Goal: Transaction & Acquisition: Book appointment/travel/reservation

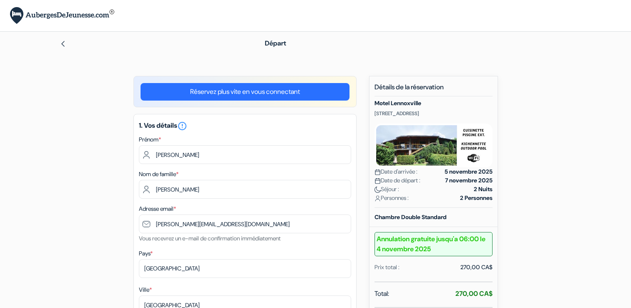
select select "18"
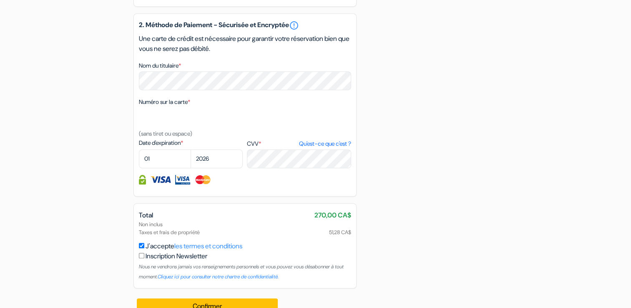
scroll to position [542, 0]
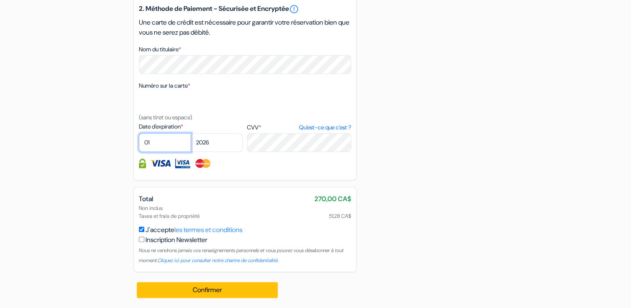
click at [159, 149] on select "01 02 03 04 05 06 07 08 09 10 11 12" at bounding box center [165, 142] width 52 height 19
select select "12"
click at [139, 142] on select "01 02 03 04 05 06 07 08 09 10 11 12" at bounding box center [165, 142] width 52 height 19
click at [215, 152] on select "2025 2026 2027 2028 2029 2030 2031 2032 2033 2034 2035 2036 2037 2038 2039 2040…" at bounding box center [217, 142] width 52 height 19
select select "2027"
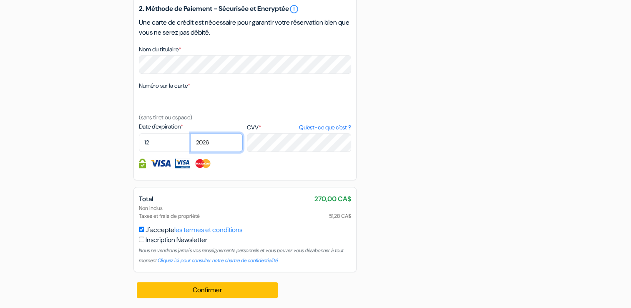
click at [191, 142] on select "2025 2026 2027 2028 2029 2030 2031 2032 2033 2034 2035 2036 2037 2038 2039 2040…" at bounding box center [217, 142] width 52 height 19
click at [190, 90] on label "Numéro sur la carte *" at bounding box center [164, 85] width 51 height 9
click at [0, 0] on textarea "Nom du titulaire *" at bounding box center [0, 0] width 0 height 0
click at [177, 107] on div at bounding box center [245, 101] width 212 height 21
click at [169, 112] on div at bounding box center [245, 101] width 212 height 21
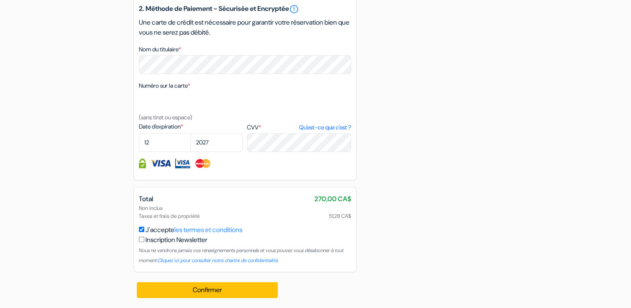
click at [193, 111] on div at bounding box center [245, 101] width 212 height 21
click at [180, 90] on label "Numéro sur la carte *" at bounding box center [164, 85] width 51 height 9
click at [0, 0] on textarea "Nom du titulaire *" at bounding box center [0, 0] width 0 height 0
click at [148, 121] on small "(sans tiret ou espace)" at bounding box center [165, 117] width 53 height 8
click at [159, 90] on label "Numéro sur la carte *" at bounding box center [164, 85] width 51 height 9
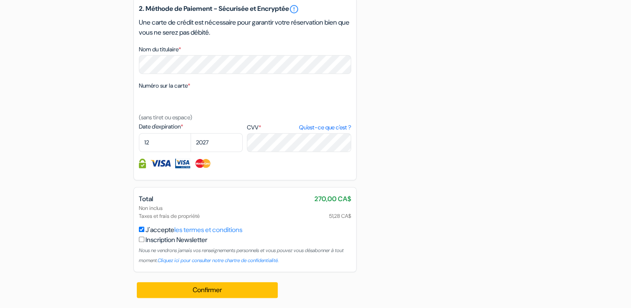
click at [0, 0] on textarea "Nom du titulaire *" at bounding box center [0, 0] width 0 height 0
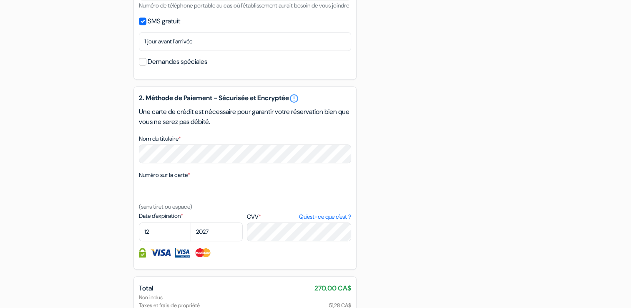
scroll to position [501, 0]
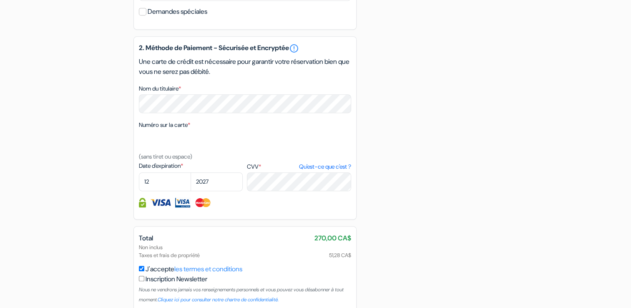
click at [189, 129] on label "Numéro sur la carte *" at bounding box center [164, 125] width 51 height 9
click at [0, 0] on textarea "Nom du titulaire *" at bounding box center [0, 0] width 0 height 0
click at [157, 144] on div at bounding box center [245, 141] width 212 height 21
click at [153, 151] on div at bounding box center [245, 141] width 212 height 21
click at [150, 129] on label "Numéro sur la carte *" at bounding box center [164, 125] width 51 height 9
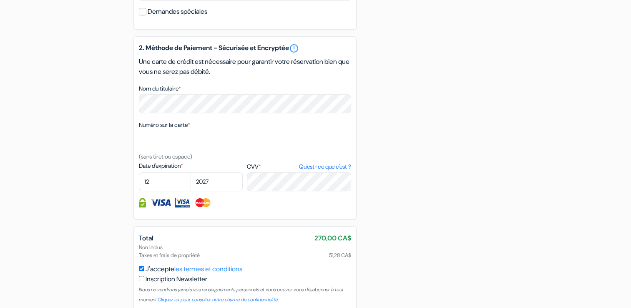
click at [0, 0] on textarea "Nom du titulaire *" at bounding box center [0, 0] width 0 height 0
click at [149, 129] on label "Numéro sur la carte *" at bounding box center [164, 125] width 51 height 9
click at [0, 0] on textarea "Nom du titulaire *" at bounding box center [0, 0] width 0 height 0
click at [171, 129] on label "Numéro sur la carte *" at bounding box center [164, 125] width 51 height 9
click at [0, 0] on textarea "Nom du titulaire *" at bounding box center [0, 0] width 0 height 0
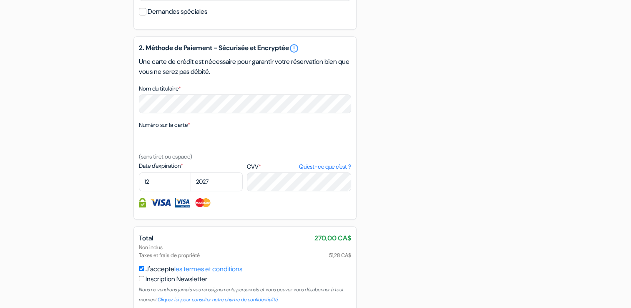
click at [166, 148] on div at bounding box center [245, 141] width 212 height 21
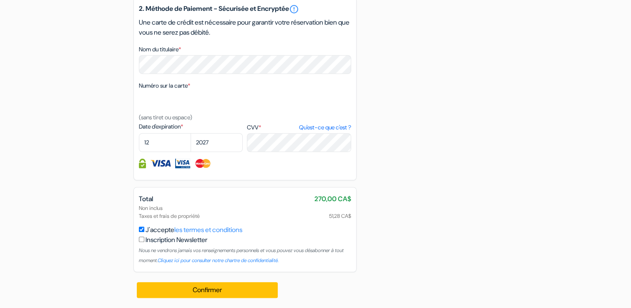
scroll to position [551, 0]
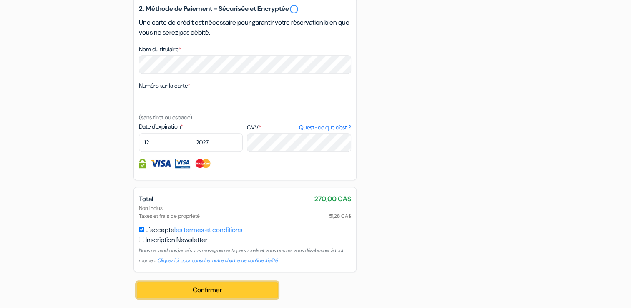
click at [214, 291] on button "Confirmer Loading..." at bounding box center [207, 290] width 141 height 16
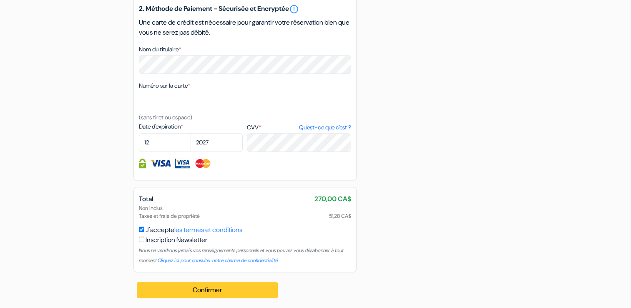
scroll to position [561, 0]
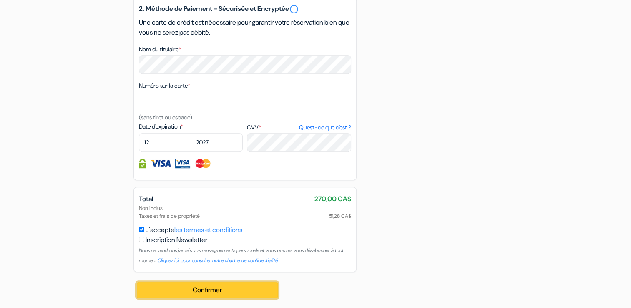
click at [214, 291] on button "Confirmer Loading..." at bounding box center [207, 290] width 141 height 16
click at [207, 289] on button "Confirmer Loading..." at bounding box center [207, 290] width 141 height 16
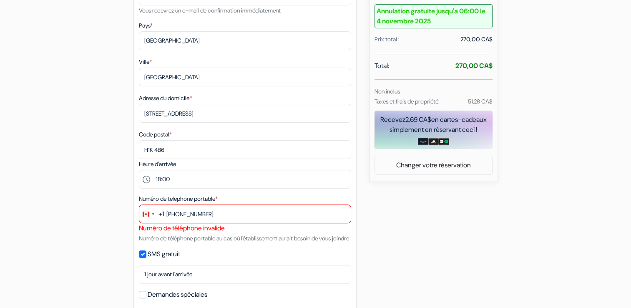
scroll to position [227, 0]
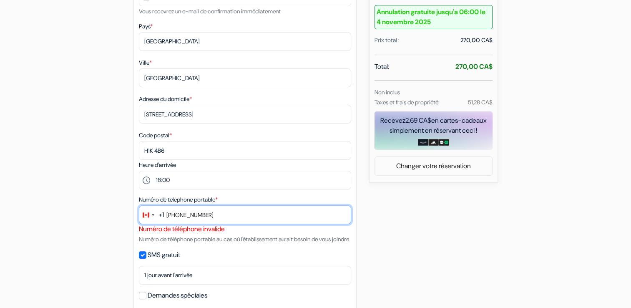
click at [166, 216] on input "[PHONE_NUMBER]" at bounding box center [245, 214] width 212 height 19
click at [167, 216] on input "[PHONE_NUMBER]" at bounding box center [245, 214] width 212 height 19
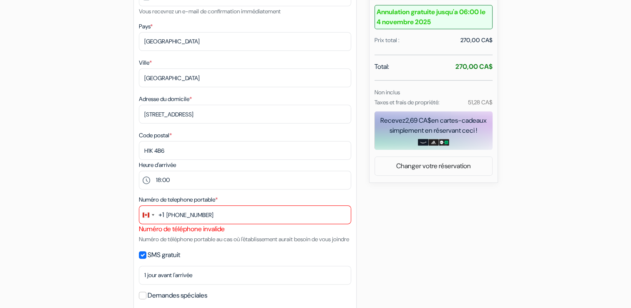
click at [167, 232] on div "Numéro de téléphone invalide" at bounding box center [245, 229] width 212 height 10
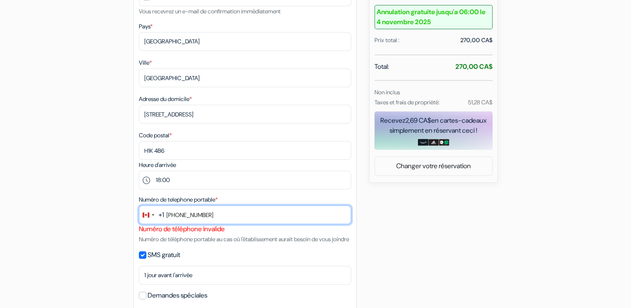
click at [179, 216] on input "[PHONE_NUMBER]" at bounding box center [245, 214] width 212 height 19
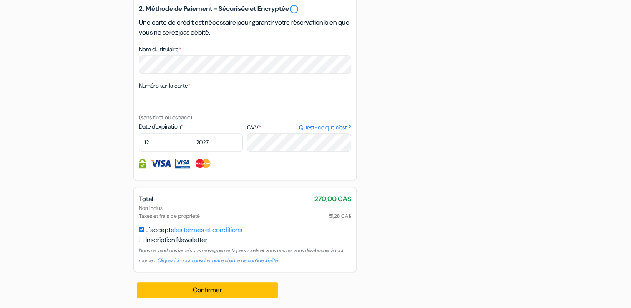
scroll to position [561, 0]
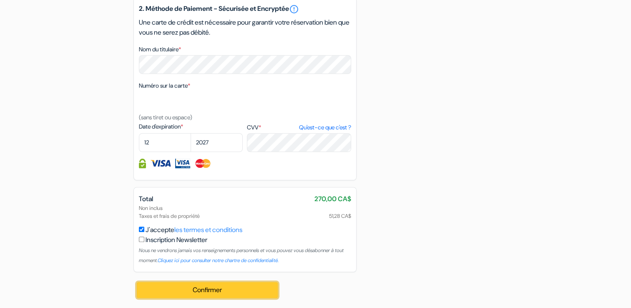
click at [214, 293] on button "Confirmer Loading..." at bounding box center [207, 290] width 141 height 16
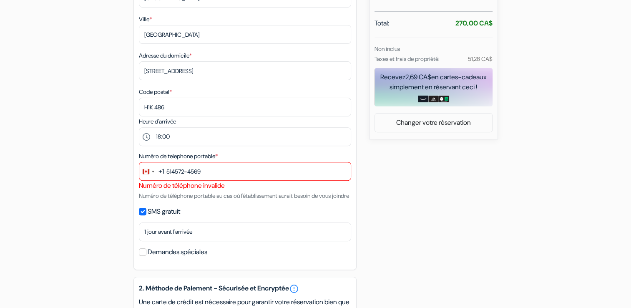
scroll to position [269, 0]
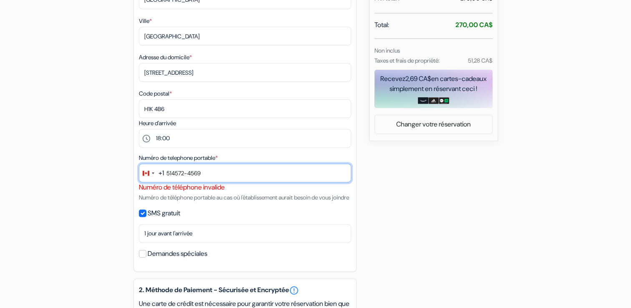
click at [187, 174] on input "514572-4569" at bounding box center [245, 173] width 212 height 19
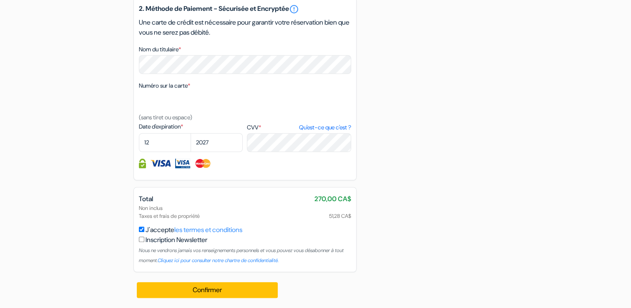
scroll to position [561, 0]
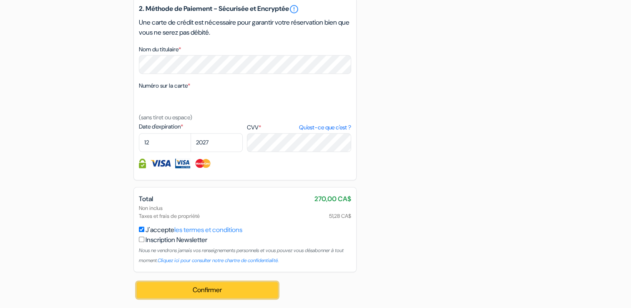
click at [212, 292] on button "Confirmer Loading..." at bounding box center [207, 290] width 141 height 16
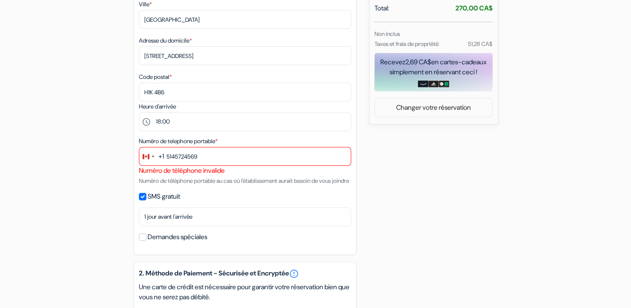
scroll to position [269, 0]
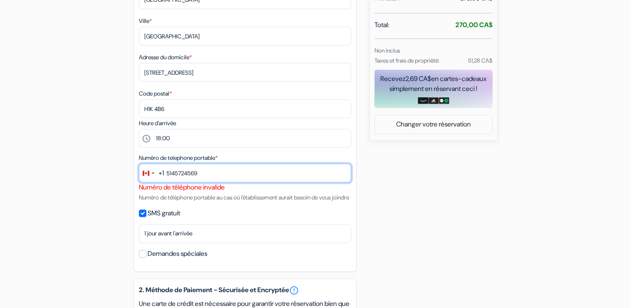
click at [174, 174] on input "5145724569" at bounding box center [245, 173] width 212 height 19
click at [167, 174] on input "514)5724569" at bounding box center [245, 173] width 212 height 19
click at [190, 172] on input "[PHONE_NUMBER]" at bounding box center [245, 173] width 212 height 19
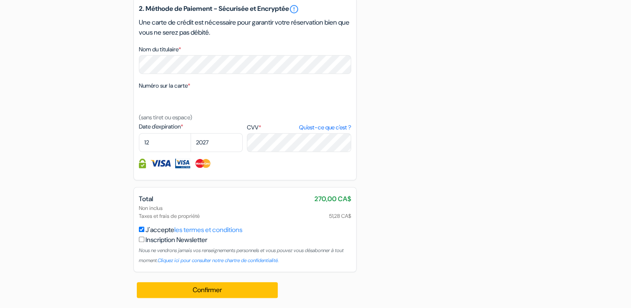
scroll to position [561, 0]
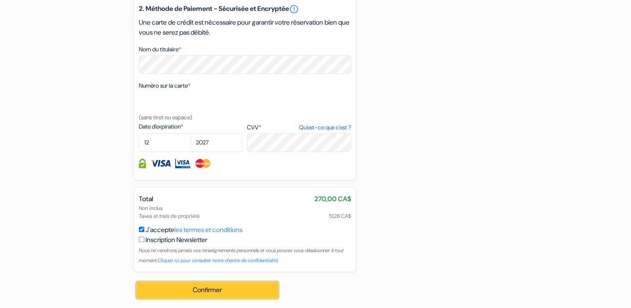
click at [218, 292] on button "Confirmer Loading..." at bounding box center [207, 290] width 141 height 16
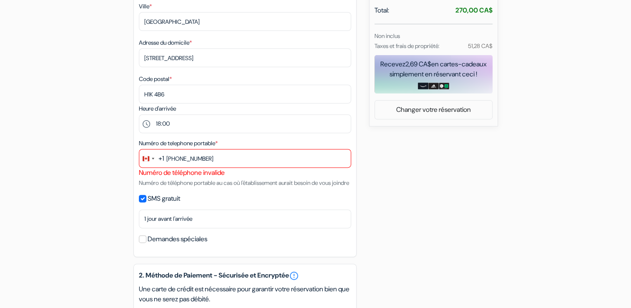
scroll to position [269, 0]
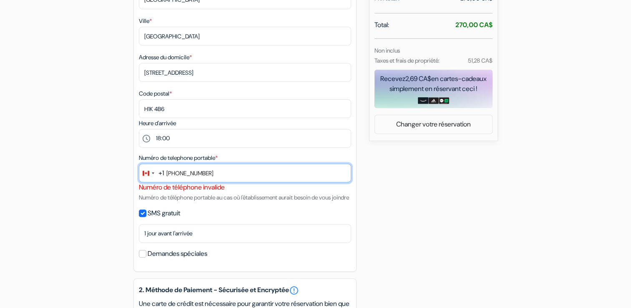
click at [194, 174] on input "[PHONE_NUMBER]" at bounding box center [245, 173] width 212 height 19
click at [180, 174] on input "[PHONE_NUMBER]" at bounding box center [245, 173] width 212 height 19
click at [168, 173] on input "(5145724569" at bounding box center [245, 173] width 212 height 19
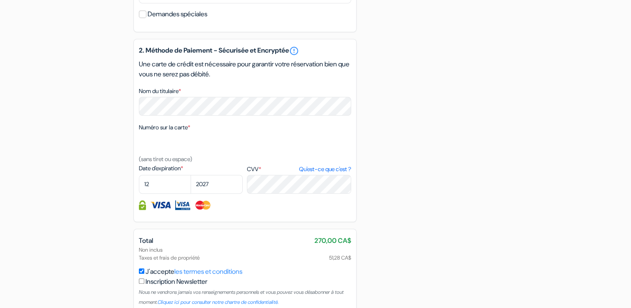
scroll to position [561, 0]
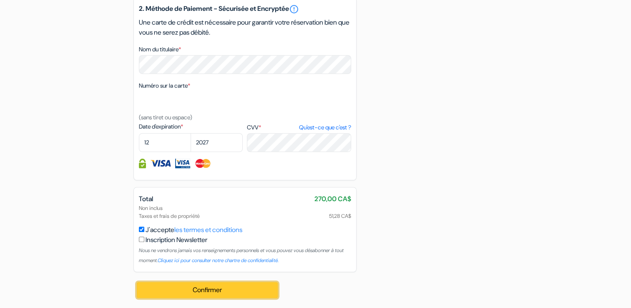
click at [211, 293] on button "Confirmer Loading..." at bounding box center [207, 290] width 141 height 16
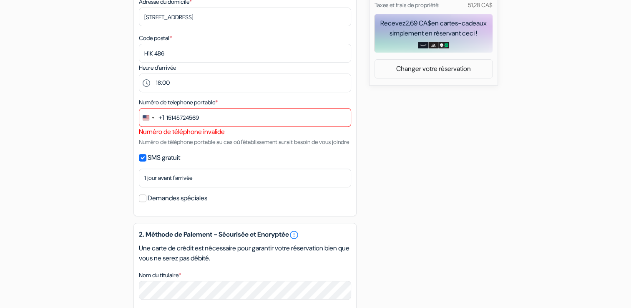
scroll to position [310, 0]
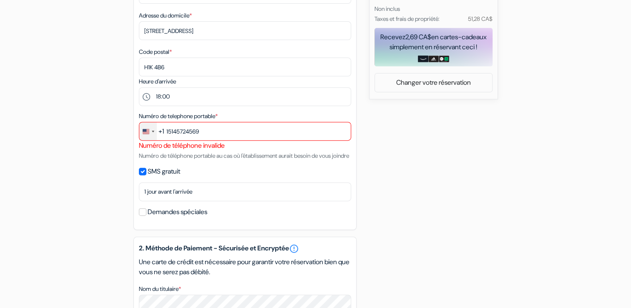
click at [152, 132] on div "Change country, selected United States (+1)" at bounding box center [153, 132] width 3 height 2
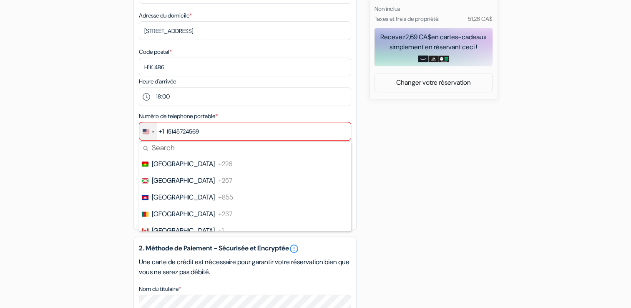
scroll to position [584, 0]
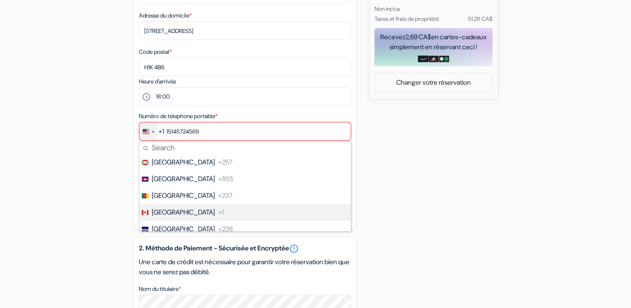
click at [158, 215] on span "[GEOGRAPHIC_DATA]" at bounding box center [183, 212] width 63 height 10
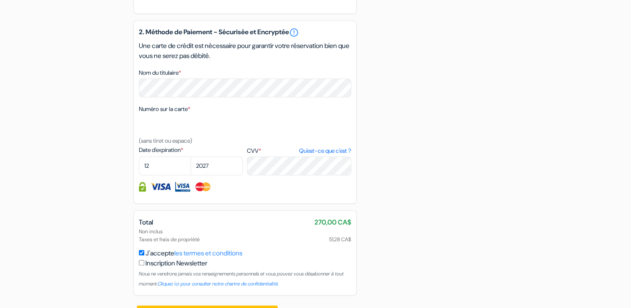
scroll to position [561, 0]
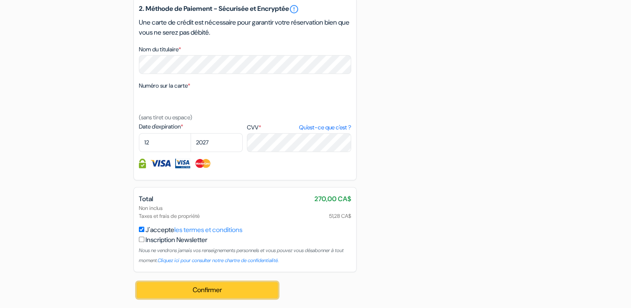
click at [200, 290] on button "Confirmer Loading..." at bounding box center [207, 290] width 141 height 16
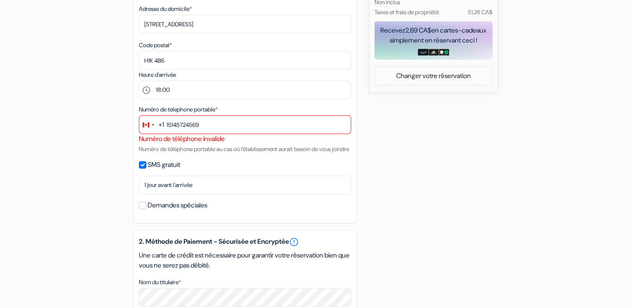
scroll to position [310, 0]
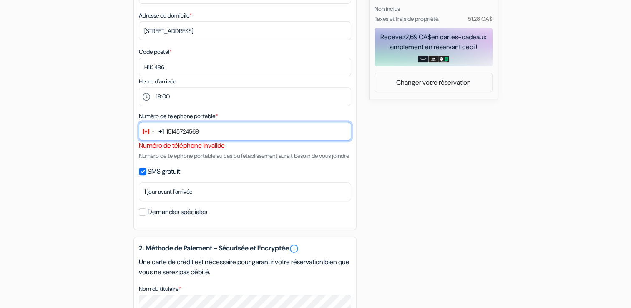
click at [169, 131] on input "15145724569" at bounding box center [245, 131] width 212 height 19
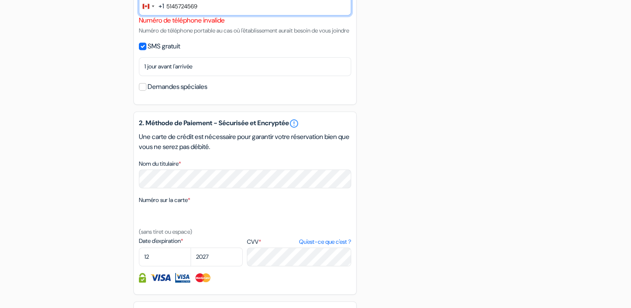
scroll to position [561, 0]
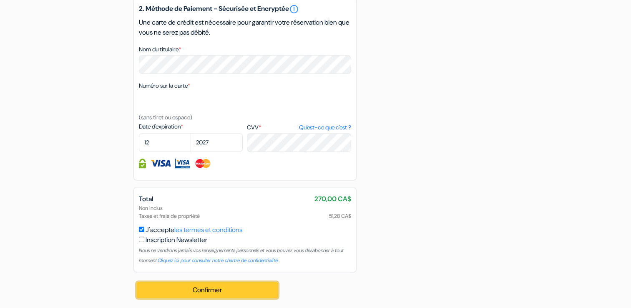
click at [220, 291] on button "Confirmer Loading..." at bounding box center [207, 290] width 141 height 16
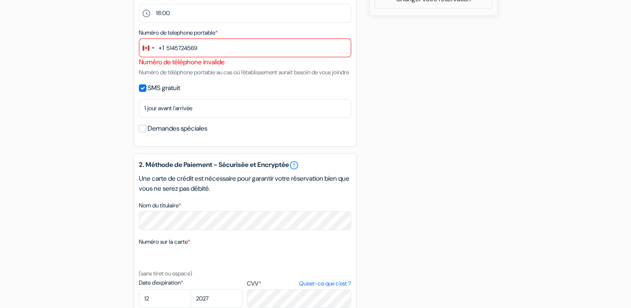
scroll to position [352, 0]
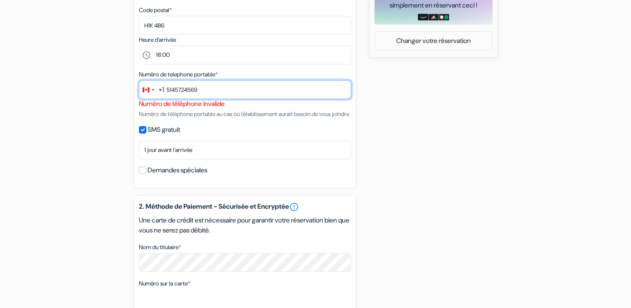
click at [177, 89] on input "5145724569" at bounding box center [245, 89] width 212 height 19
click at [168, 91] on input "514)5724569" at bounding box center [245, 89] width 212 height 19
click at [177, 90] on input "514)5724569" at bounding box center [245, 89] width 212 height 19
click at [167, 89] on input "5145724569" at bounding box center [245, 89] width 212 height 19
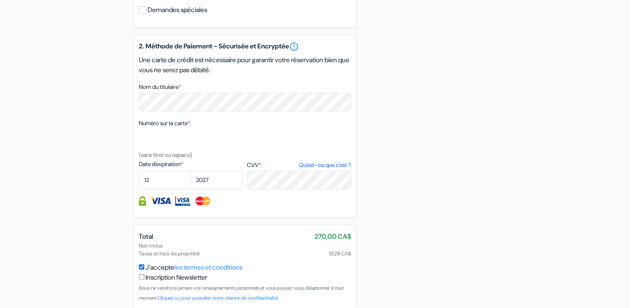
scroll to position [561, 0]
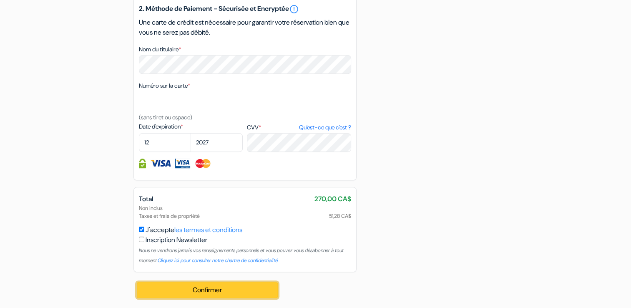
click at [210, 292] on button "Confirmer Loading..." at bounding box center [207, 290] width 141 height 16
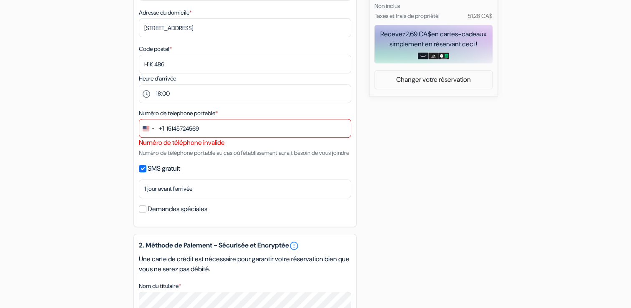
scroll to position [310, 0]
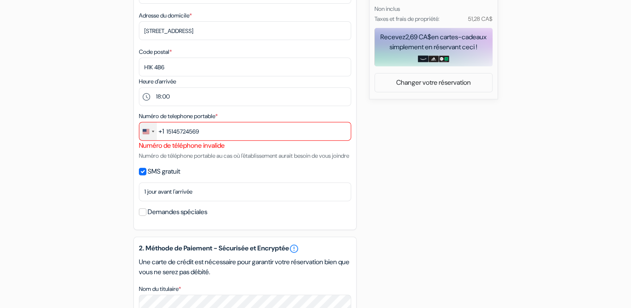
click at [152, 133] on div "Change country, selected United States (+1)" at bounding box center [148, 131] width 18 height 18
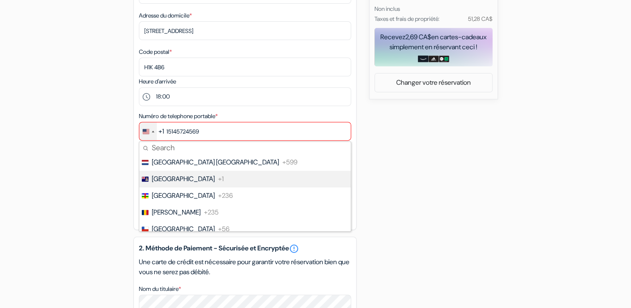
scroll to position [626, 0]
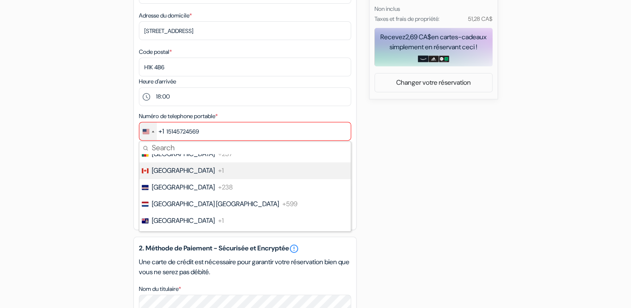
click at [165, 172] on span "[GEOGRAPHIC_DATA]" at bounding box center [183, 171] width 63 height 10
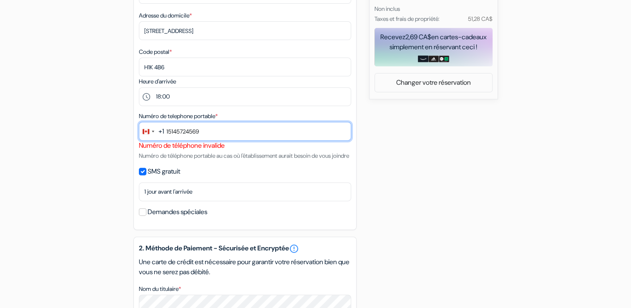
click at [165, 132] on input "15145724569" at bounding box center [245, 131] width 212 height 19
click at [169, 131] on input "15145724569" at bounding box center [245, 131] width 212 height 19
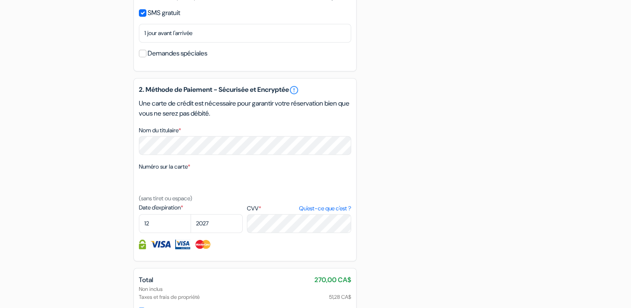
scroll to position [561, 0]
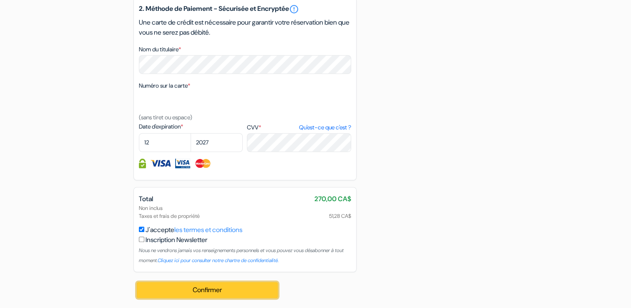
click at [202, 293] on button "Confirmer Loading..." at bounding box center [207, 290] width 141 height 16
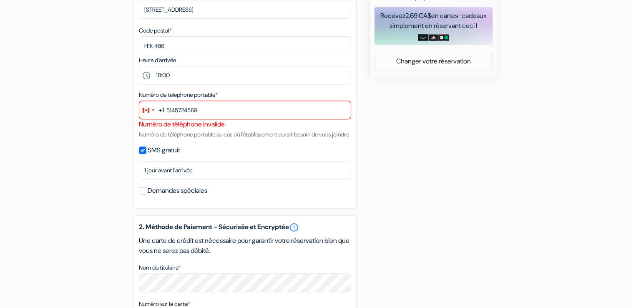
scroll to position [310, 0]
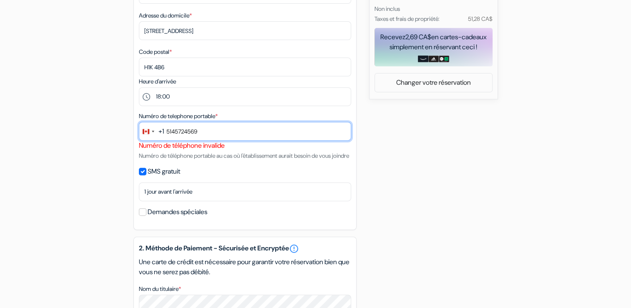
click at [186, 132] on input "5145724569" at bounding box center [245, 131] width 212 height 19
click at [228, 131] on input "514572-4569" at bounding box center [245, 131] width 212 height 19
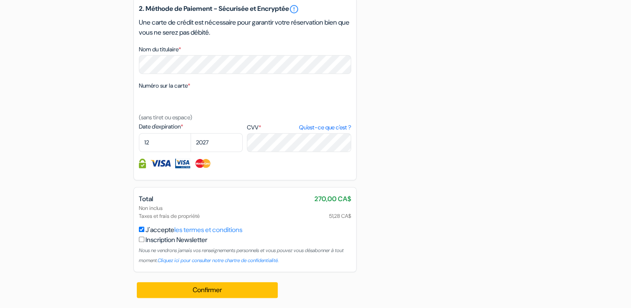
scroll to position [561, 0]
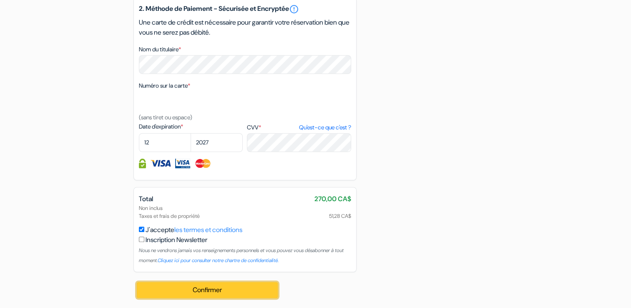
click at [221, 291] on button "Confirmer Loading..." at bounding box center [207, 290] width 141 height 16
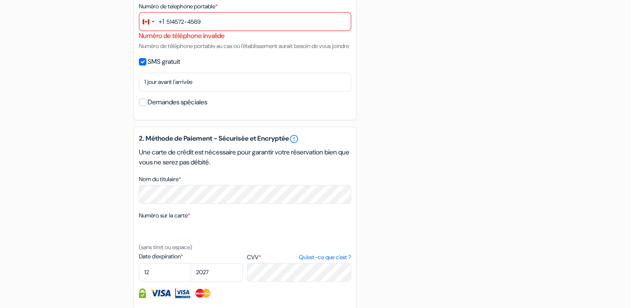
scroll to position [352, 0]
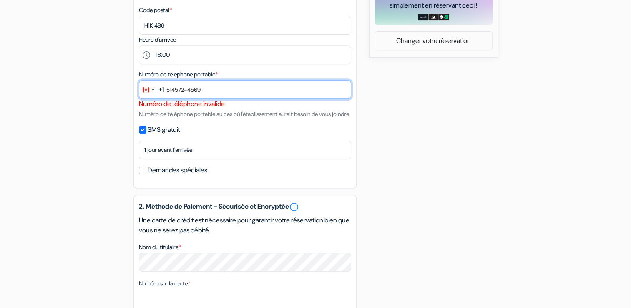
click at [175, 90] on input "514572-4569" at bounding box center [245, 89] width 212 height 19
click at [167, 89] on input "514)572-4569" at bounding box center [245, 89] width 212 height 19
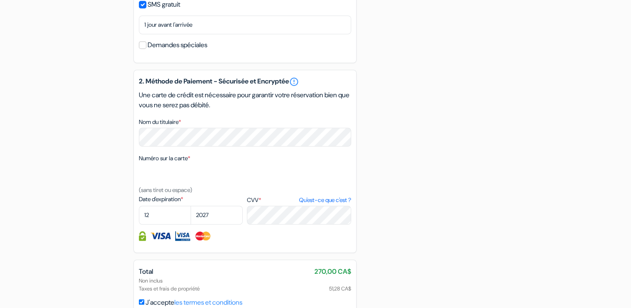
scroll to position [561, 0]
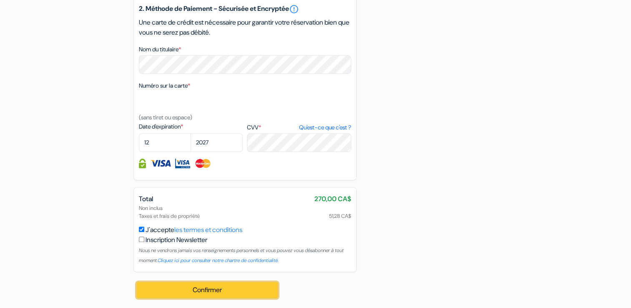
click at [227, 292] on button "Confirmer Loading..." at bounding box center [207, 290] width 141 height 16
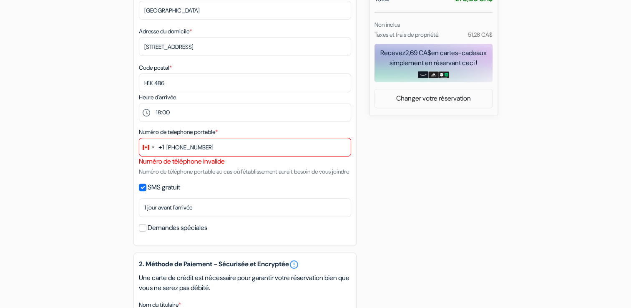
scroll to position [269, 0]
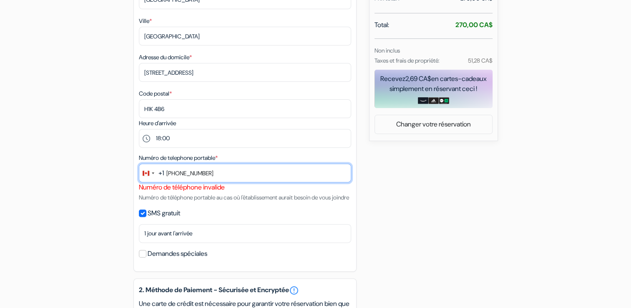
click at [180, 174] on input "[PHONE_NUMBER]" at bounding box center [245, 173] width 212 height 19
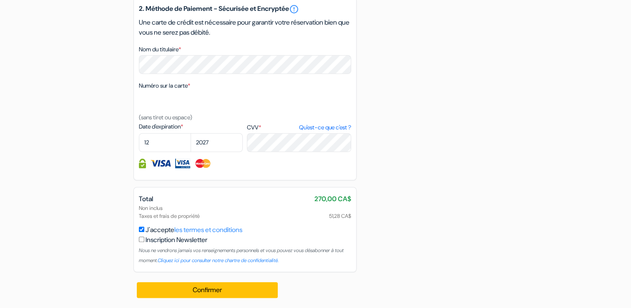
scroll to position [561, 0]
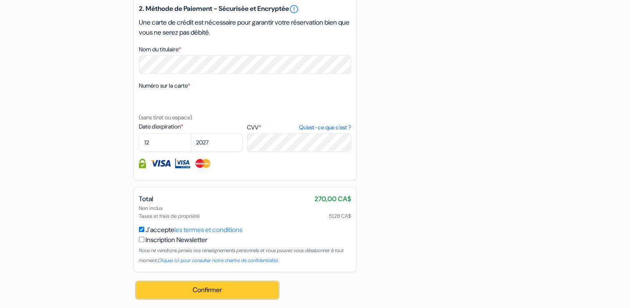
click at [206, 293] on button "Confirmer Loading..." at bounding box center [207, 290] width 141 height 16
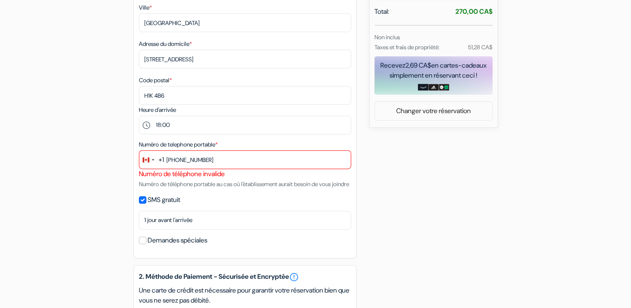
scroll to position [292, 0]
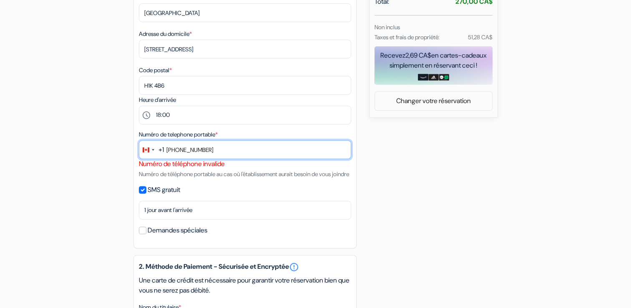
drag, startPoint x: 210, startPoint y: 152, endPoint x: 169, endPoint y: 153, distance: 41.7
click at [169, 153] on input "[PHONE_NUMBER]" at bounding box center [245, 149] width 212 height 19
type input "("
click at [178, 150] on input "text" at bounding box center [245, 149] width 212 height 19
click at [193, 151] on input "text" at bounding box center [245, 149] width 212 height 19
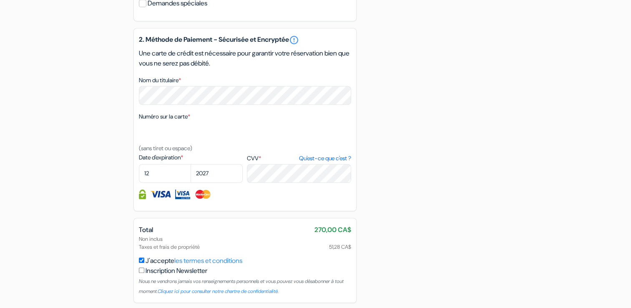
scroll to position [561, 0]
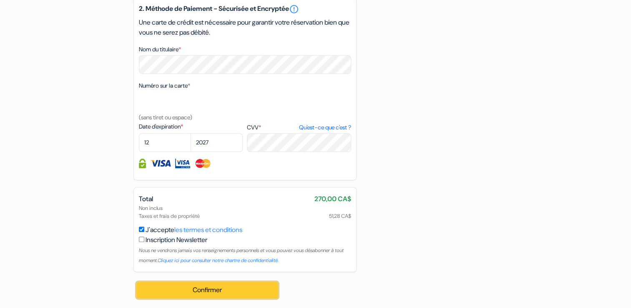
click at [204, 293] on button "Confirmer Loading..." at bounding box center [207, 290] width 141 height 16
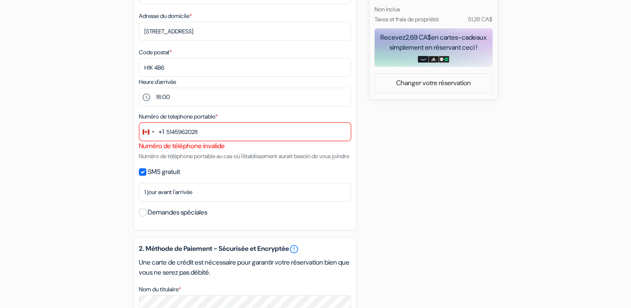
scroll to position [269, 0]
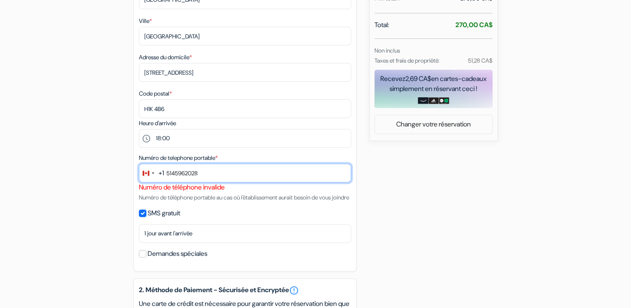
click at [187, 173] on input "5145962028" at bounding box center [245, 173] width 212 height 19
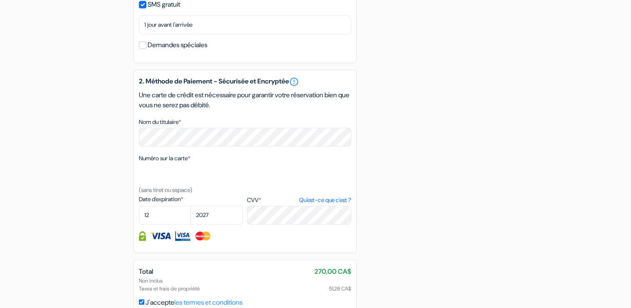
scroll to position [561, 0]
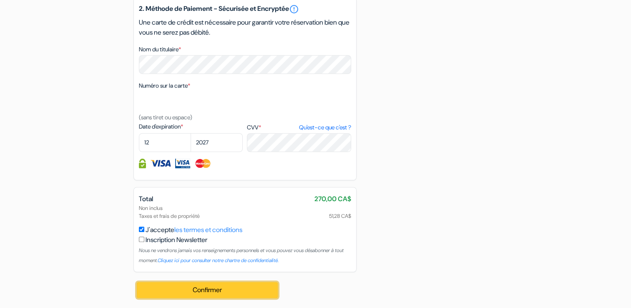
click at [214, 291] on button "Confirmer Loading..." at bounding box center [207, 290] width 141 height 16
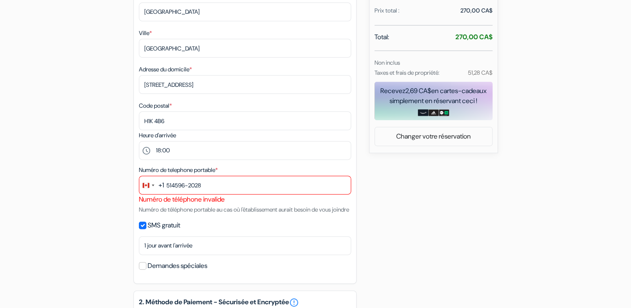
scroll to position [227, 0]
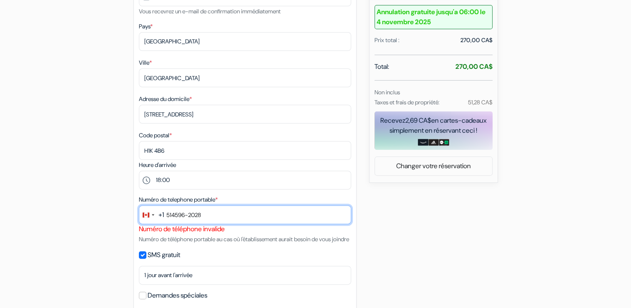
click at [175, 216] on input "514596-2028" at bounding box center [245, 214] width 212 height 19
click at [167, 216] on input "514)596-2028" at bounding box center [245, 214] width 212 height 19
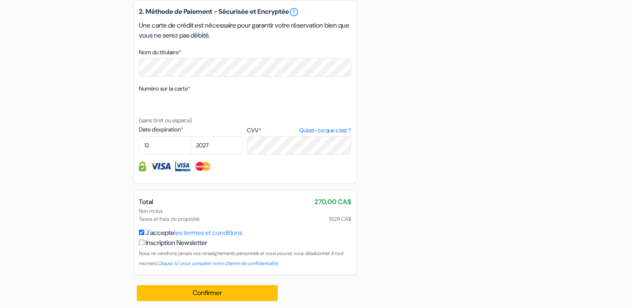
scroll to position [561, 0]
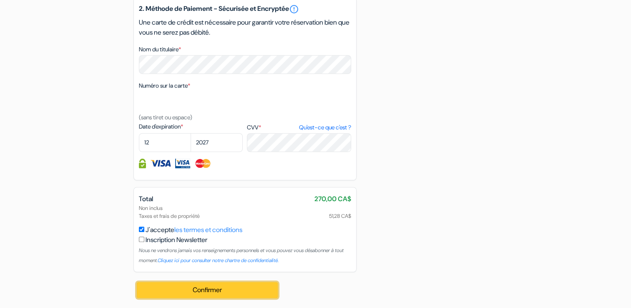
click at [207, 290] on button "Confirmer Loading..." at bounding box center [207, 290] width 141 height 16
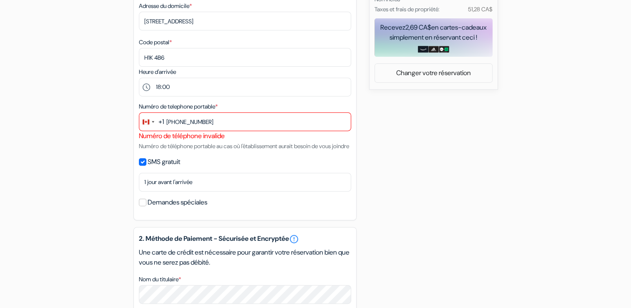
scroll to position [334, 0]
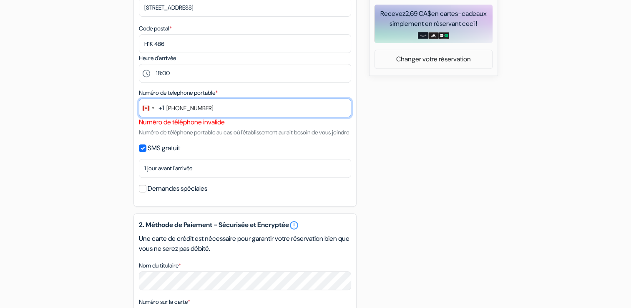
click at [181, 108] on input "[PHONE_NUMBER]" at bounding box center [245, 107] width 212 height 19
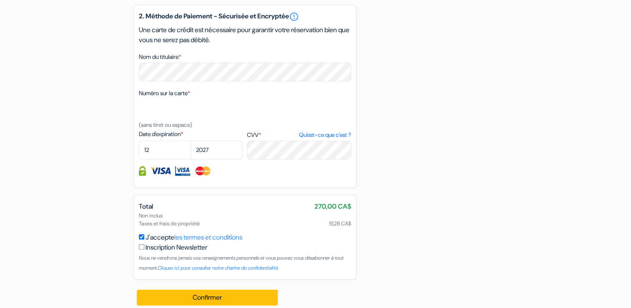
scroll to position [561, 0]
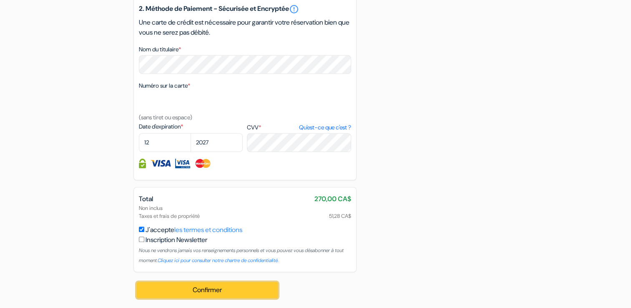
click at [214, 290] on button "Confirmer Loading..." at bounding box center [207, 290] width 141 height 16
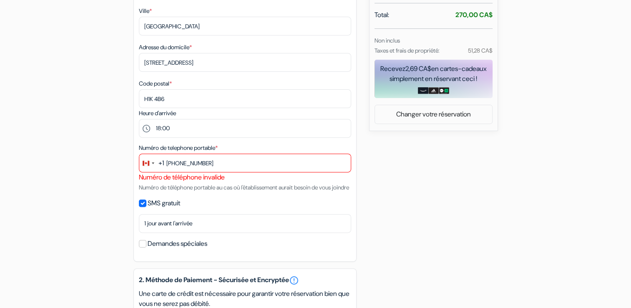
scroll to position [269, 0]
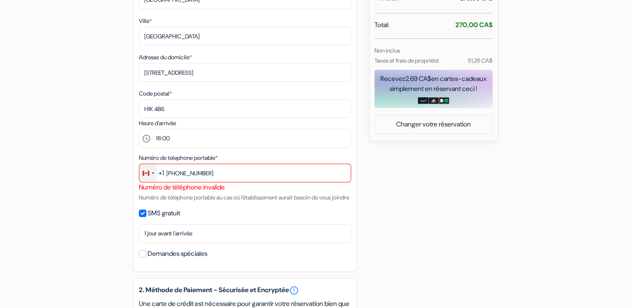
click at [153, 174] on div "Change country, selected Canada (+1)" at bounding box center [153, 173] width 3 height 2
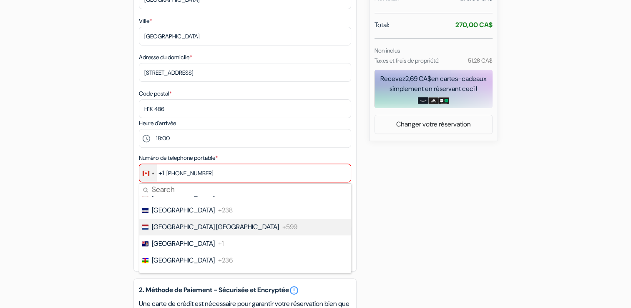
scroll to position [626, 0]
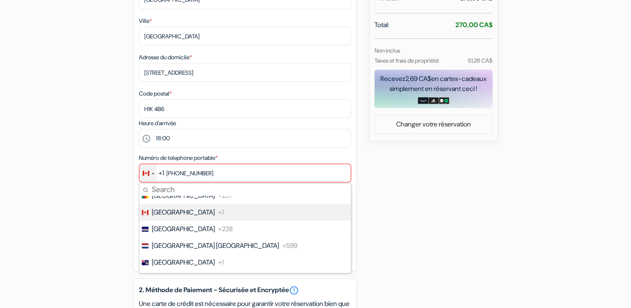
click at [172, 214] on span "[GEOGRAPHIC_DATA]" at bounding box center [183, 212] width 63 height 10
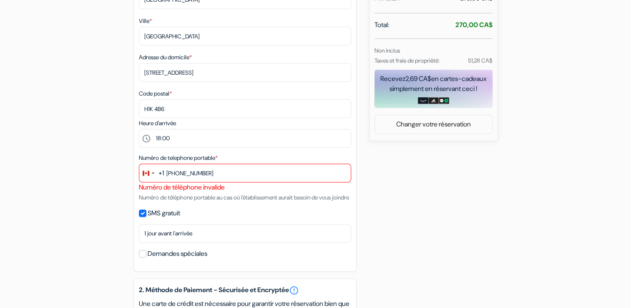
click at [230, 189] on div "Numéro de téléphone invalide" at bounding box center [245, 187] width 212 height 10
click at [232, 188] on div "Numéro de téléphone invalide" at bounding box center [245, 187] width 212 height 10
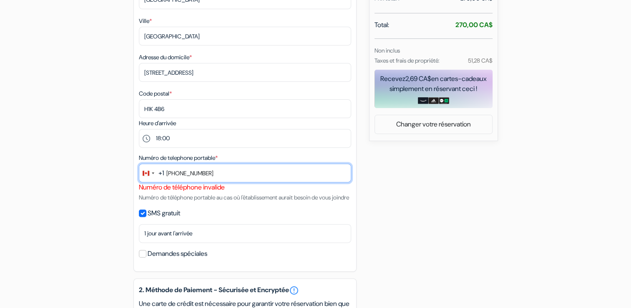
click at [227, 174] on input "[PHONE_NUMBER]" at bounding box center [245, 173] width 212 height 19
click at [196, 174] on input "[PHONE_NUMBER]" at bounding box center [245, 173] width 212 height 19
click at [182, 174] on input "[PHONE_NUMBER]" at bounding box center [245, 173] width 212 height 19
click at [168, 174] on input "(5145962028" at bounding box center [245, 173] width 212 height 19
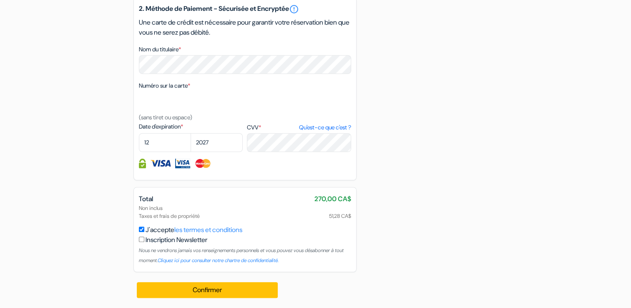
scroll to position [561, 0]
type input "5145962028"
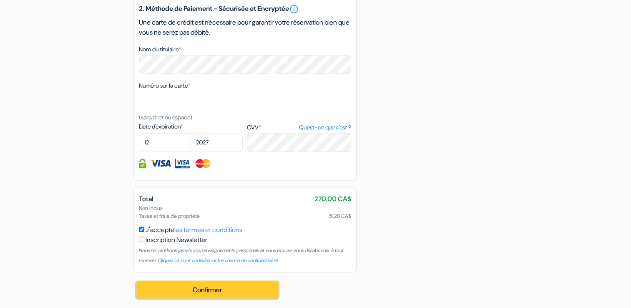
click at [205, 293] on button "Confirmer Loading..." at bounding box center [207, 290] width 141 height 16
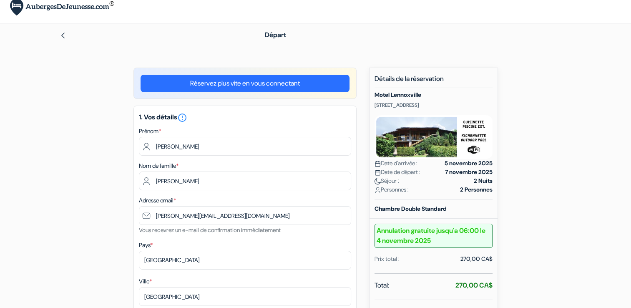
scroll to position [0, 0]
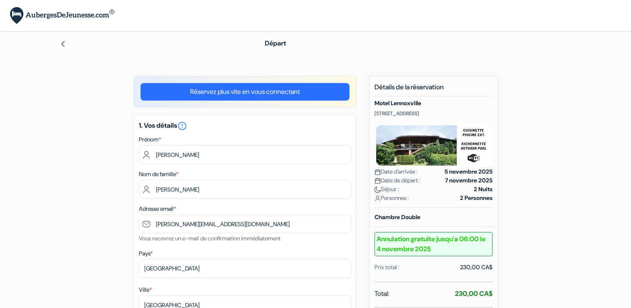
select select "12"
select select "2027"
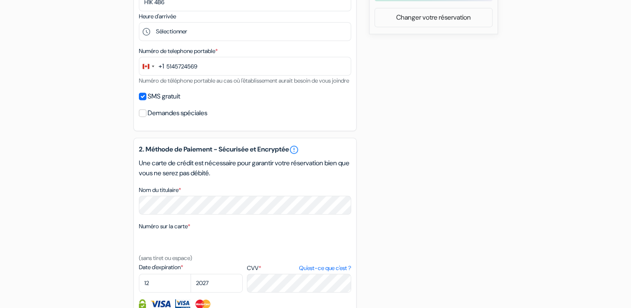
click at [161, 253] on div at bounding box center [245, 242] width 212 height 21
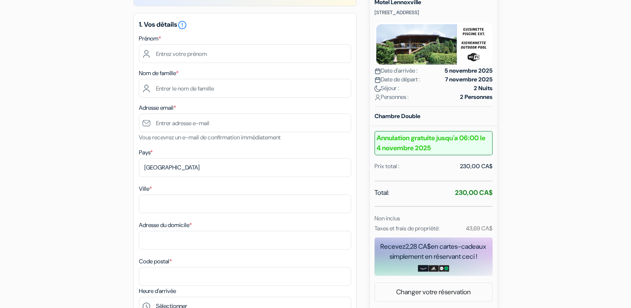
scroll to position [83, 0]
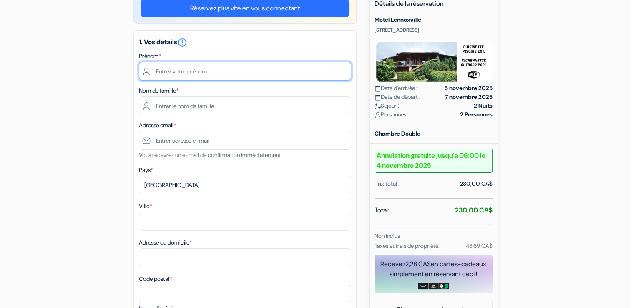
click at [227, 73] on input "text" at bounding box center [245, 71] width 212 height 19
type input "[PERSON_NAME]"
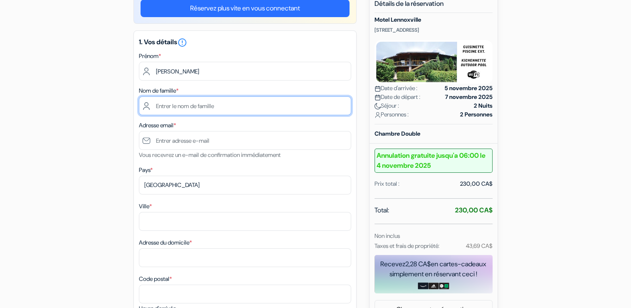
type input "[PERSON_NAME]"
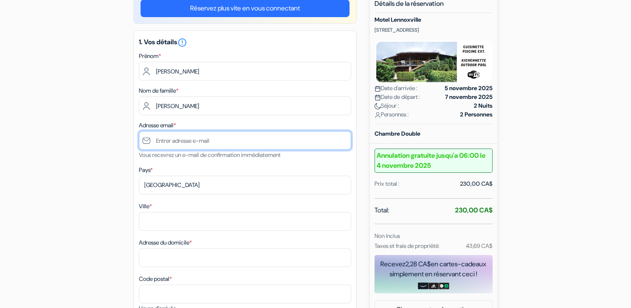
type input "[PERSON_NAME][EMAIL_ADDRESS][DOMAIN_NAME]"
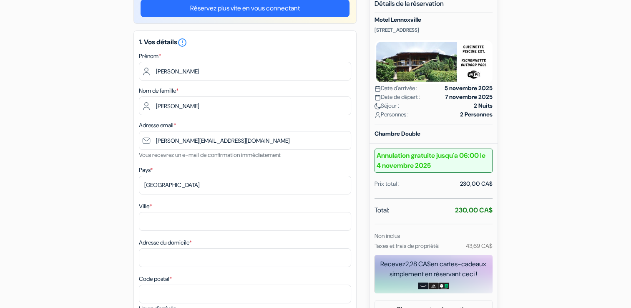
type input "[GEOGRAPHIC_DATA]"
type input "[STREET_ADDRESS]"
type input "H1K 4B6"
type input "[PHONE_NUMBER]"
select select "12"
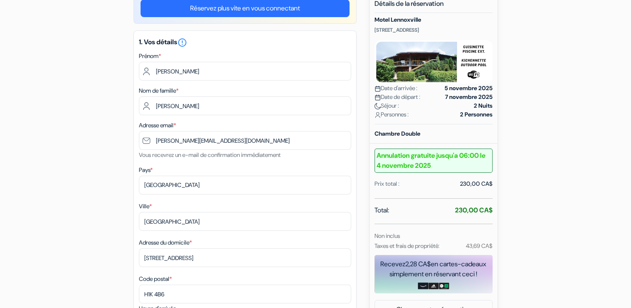
select select "2027"
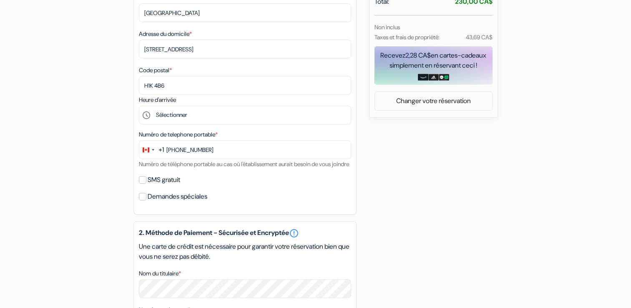
scroll to position [334, 0]
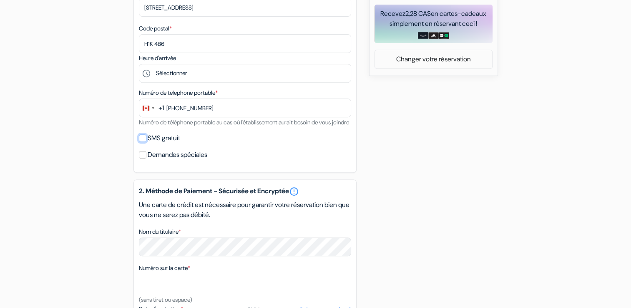
click at [143, 142] on input "SMS gratuit" at bounding box center [143, 138] width 8 height 8
checkbox input "true"
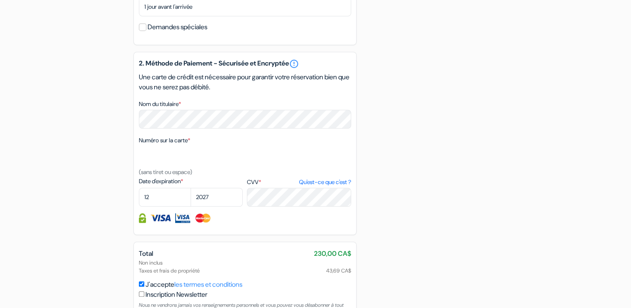
scroll to position [501, 0]
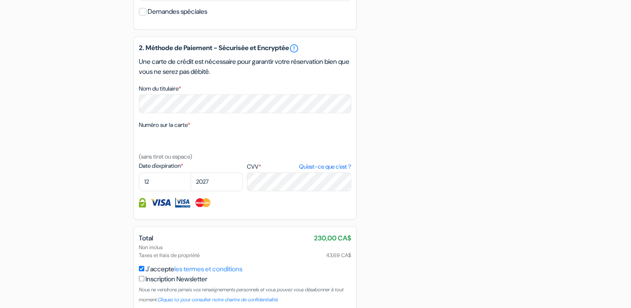
click at [178, 160] on small "(sans tiret ou espace)" at bounding box center [165, 157] width 53 height 8
click at [176, 160] on small "(sans tiret ou espace)" at bounding box center [165, 157] width 53 height 8
click at [192, 160] on small "(sans tiret ou espace)" at bounding box center [165, 157] width 53 height 8
click at [160, 129] on label "Numéro sur la carte *" at bounding box center [164, 125] width 51 height 9
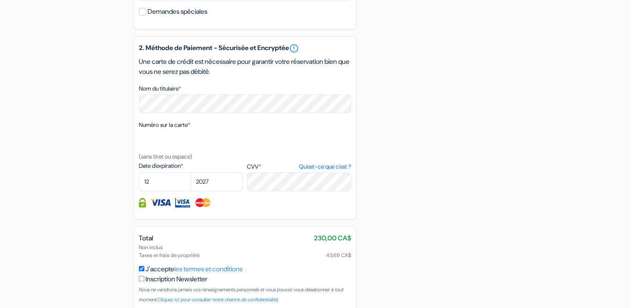
click at [0, 0] on textarea "Nom du titulaire *" at bounding box center [0, 0] width 0 height 0
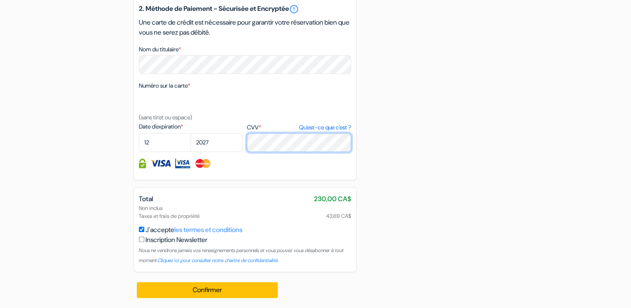
scroll to position [551, 0]
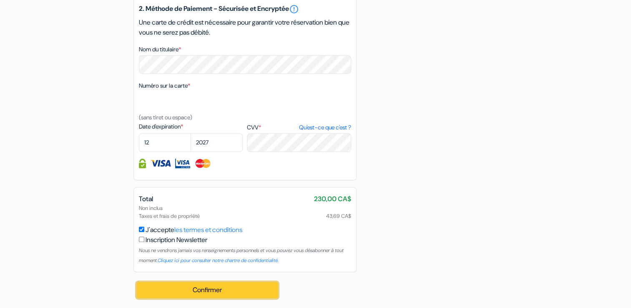
click at [205, 290] on button "Confirmer Loading..." at bounding box center [207, 290] width 141 height 16
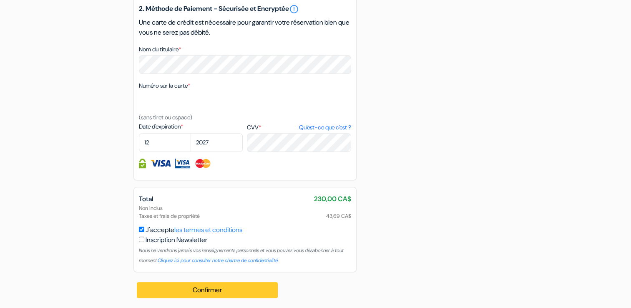
scroll to position [561, 0]
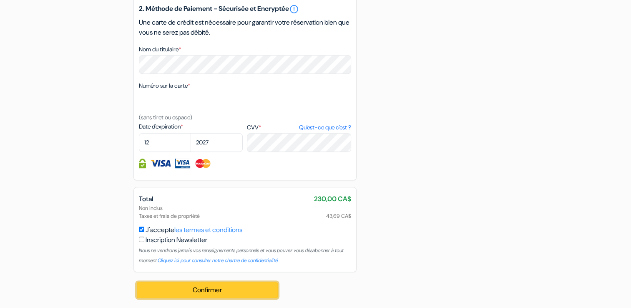
click at [203, 293] on button "Confirmer Loading..." at bounding box center [207, 290] width 141 height 16
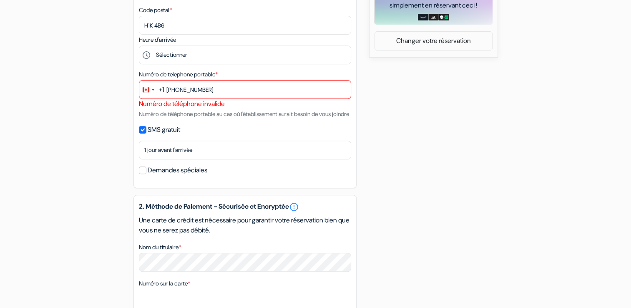
scroll to position [310, 0]
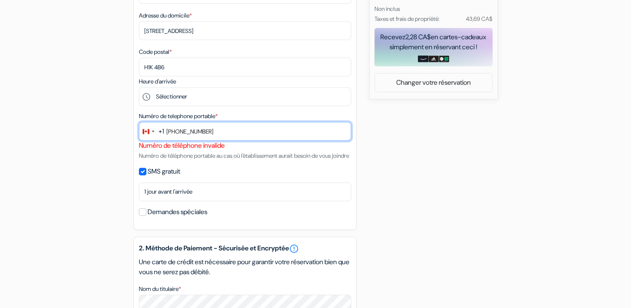
click at [192, 132] on input "[PHONE_NUMBER]" at bounding box center [245, 131] width 212 height 19
click at [179, 130] on input "514-5724569" at bounding box center [245, 131] width 212 height 19
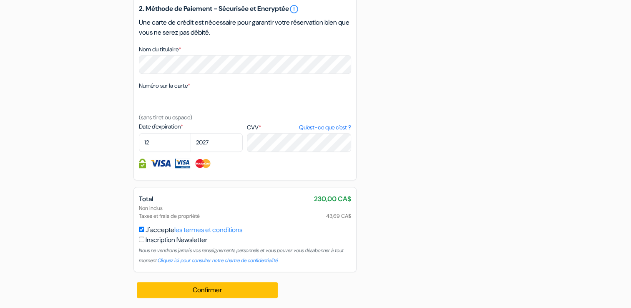
scroll to position [561, 0]
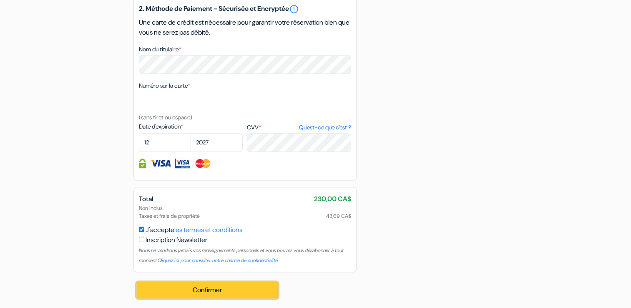
click at [211, 289] on button "Confirmer Loading..." at bounding box center [207, 290] width 141 height 16
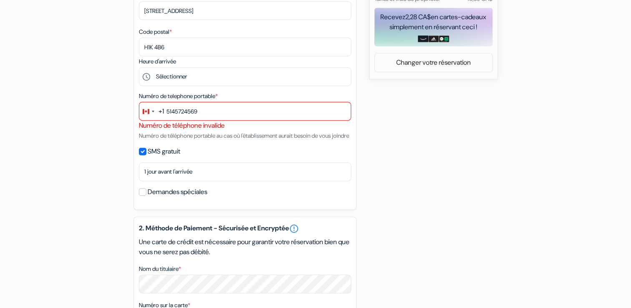
scroll to position [310, 0]
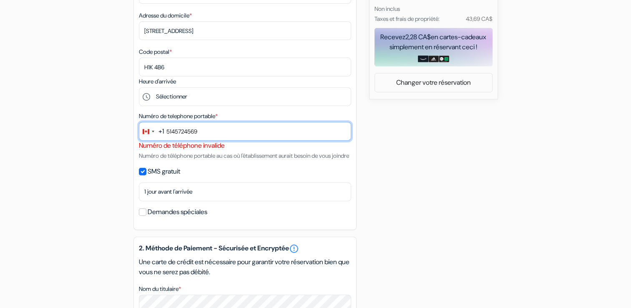
click at [166, 130] on input "5145724569" at bounding box center [245, 131] width 212 height 19
click at [168, 132] on input "15145724569" at bounding box center [245, 131] width 212 height 19
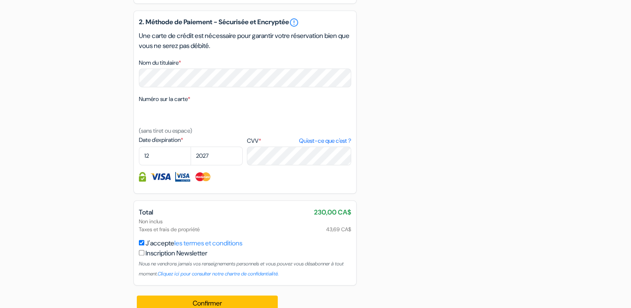
scroll to position [561, 0]
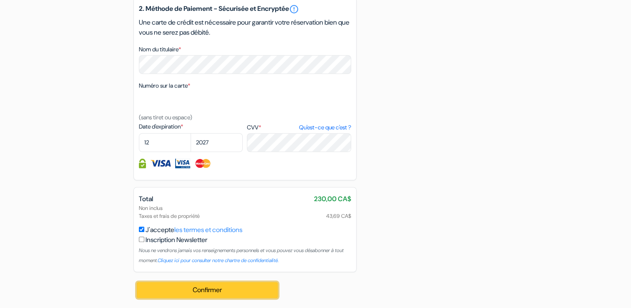
click at [210, 292] on button "Confirmer Loading..." at bounding box center [207, 290] width 141 height 16
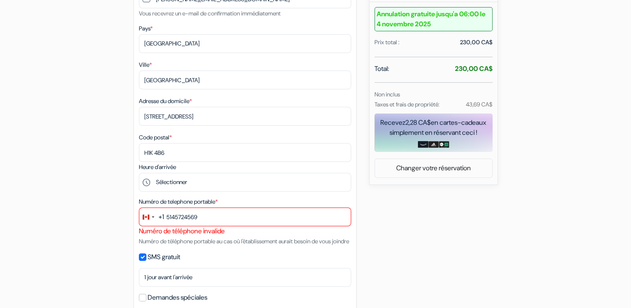
scroll to position [227, 0]
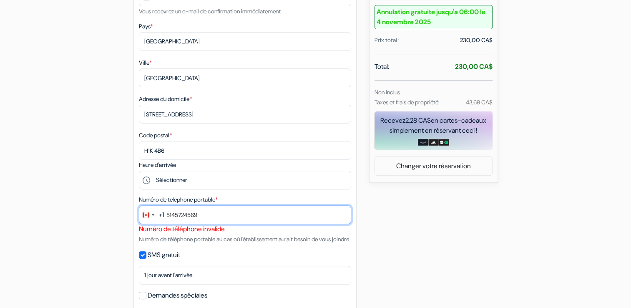
click at [200, 215] on input "5145724569" at bounding box center [245, 214] width 212 height 19
type input "5145962028"
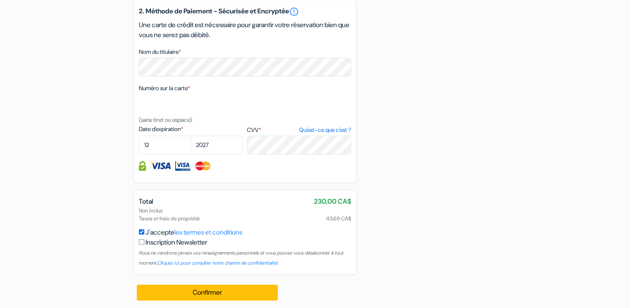
scroll to position [561, 0]
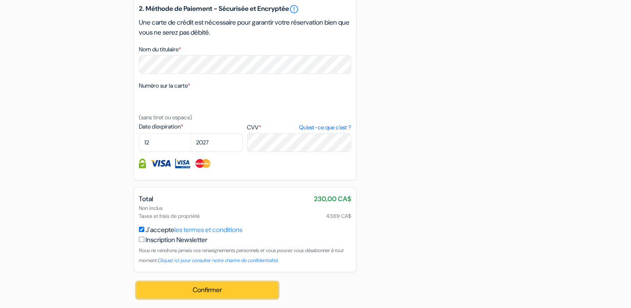
click at [213, 292] on button "Confirmer Loading..." at bounding box center [207, 290] width 141 height 16
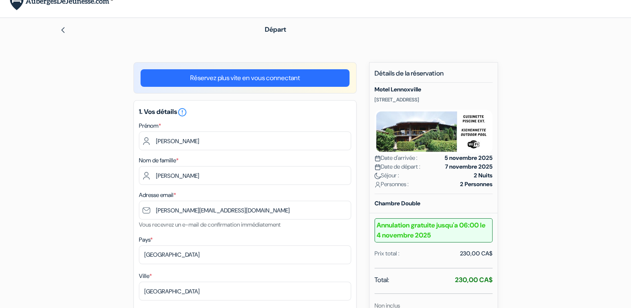
scroll to position [0, 0]
